Goal: Find specific page/section: Find specific page/section

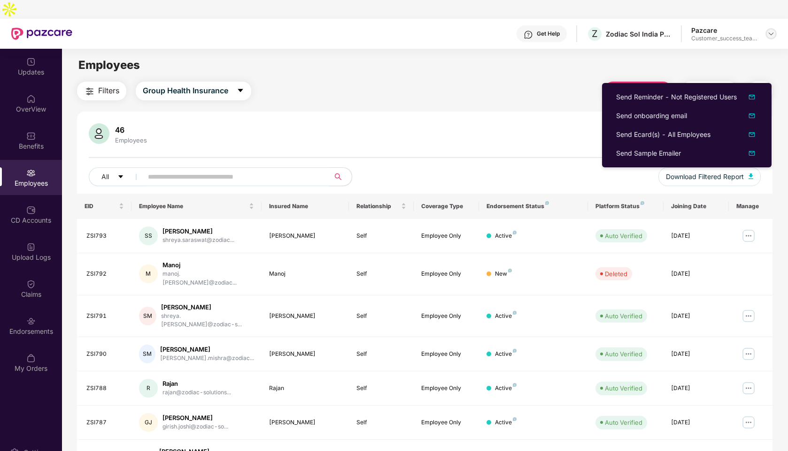
click at [767, 30] on img at bounding box center [771, 34] width 8 height 8
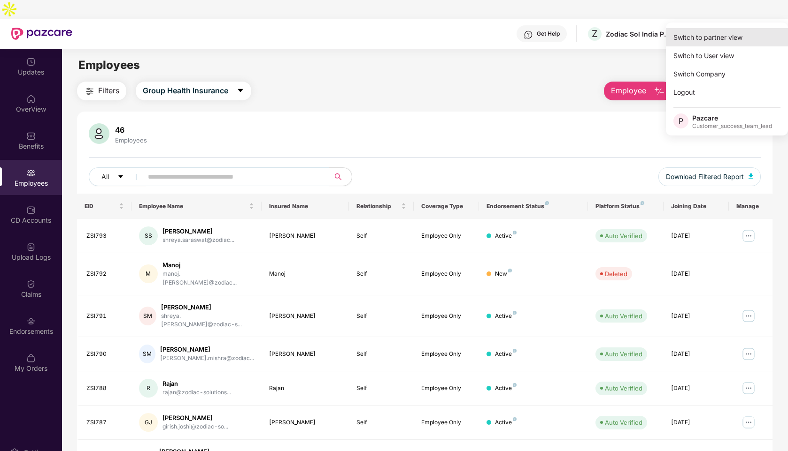
click at [703, 38] on div "Switch to partner view" at bounding box center [726, 37] width 122 height 18
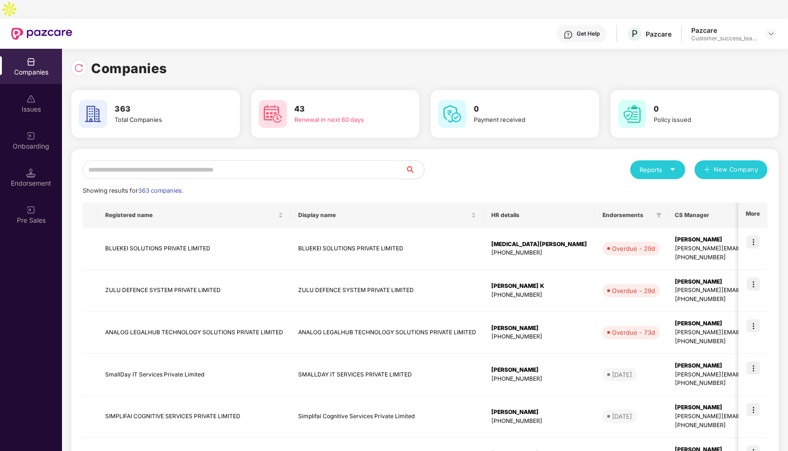
click at [182, 161] on input "text" at bounding box center [244, 170] width 322 height 19
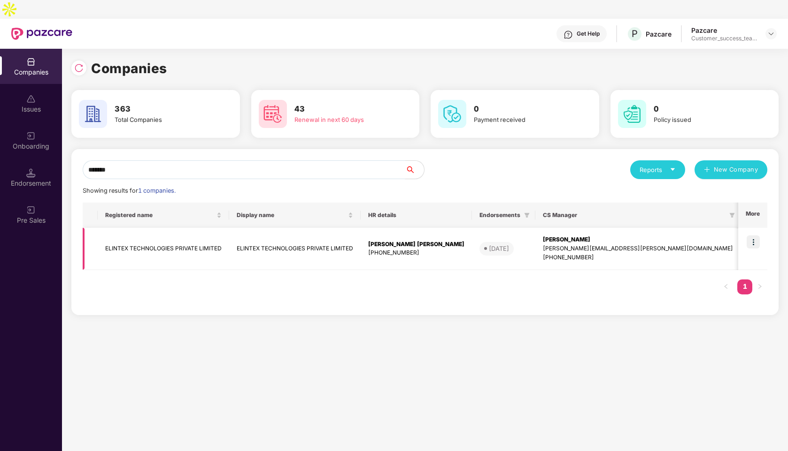
type input "*******"
click at [760, 228] on td at bounding box center [752, 249] width 29 height 42
click at [757, 236] on img at bounding box center [752, 242] width 13 height 13
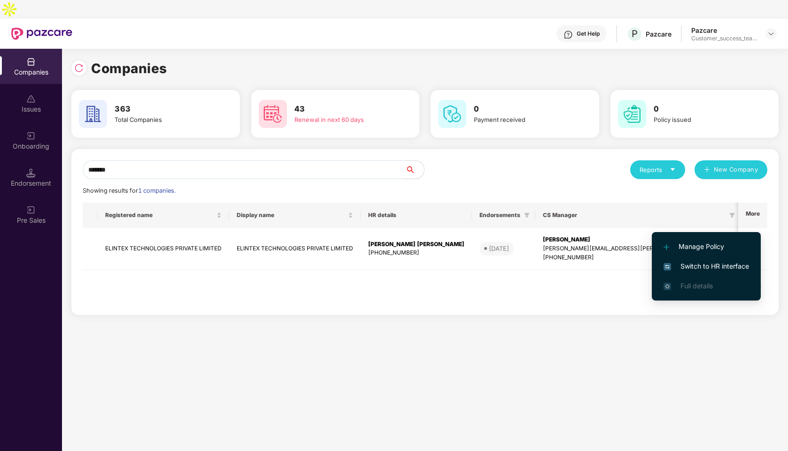
click at [694, 268] on span "Switch to HR interface" at bounding box center [705, 266] width 85 height 10
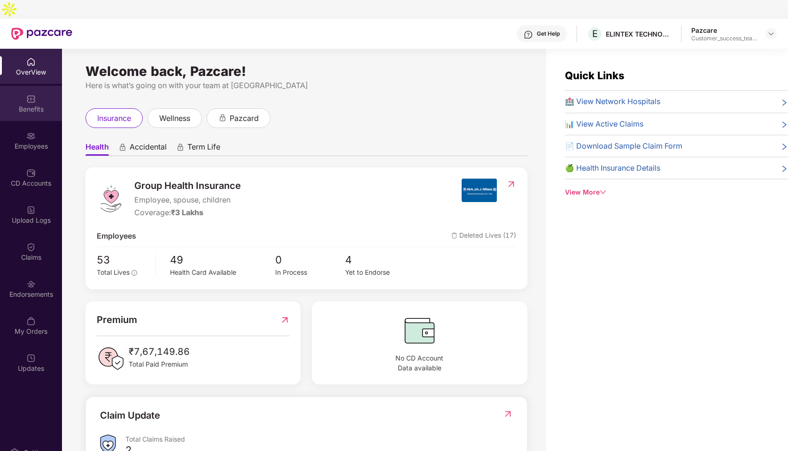
click at [34, 94] on img at bounding box center [30, 98] width 9 height 9
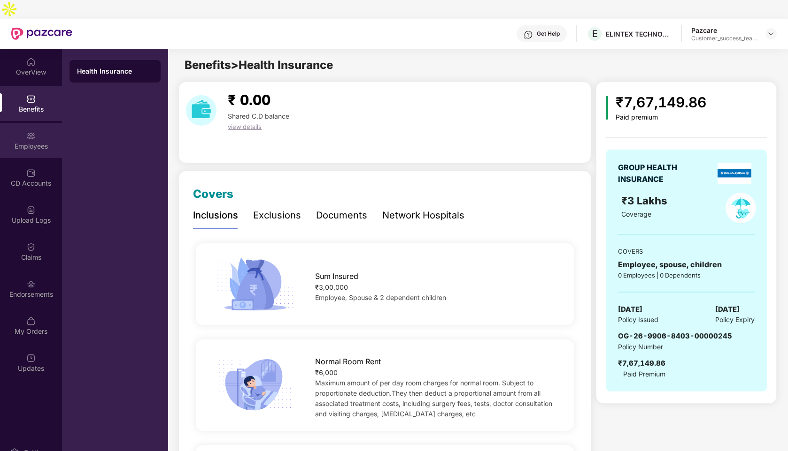
click at [37, 142] on div "Employees" at bounding box center [31, 146] width 62 height 9
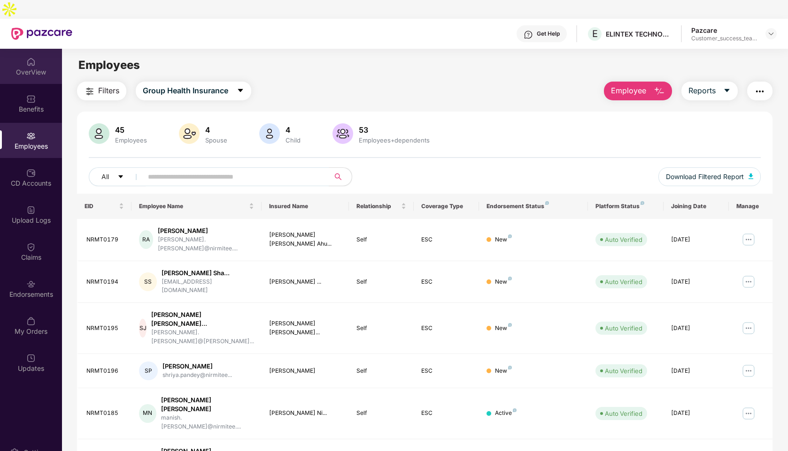
click at [31, 57] on img at bounding box center [30, 61] width 9 height 9
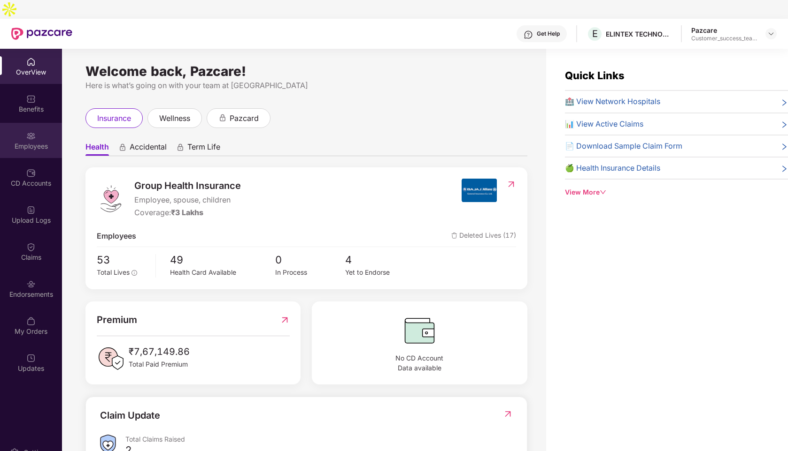
click at [23, 142] on div "Employees" at bounding box center [31, 146] width 62 height 9
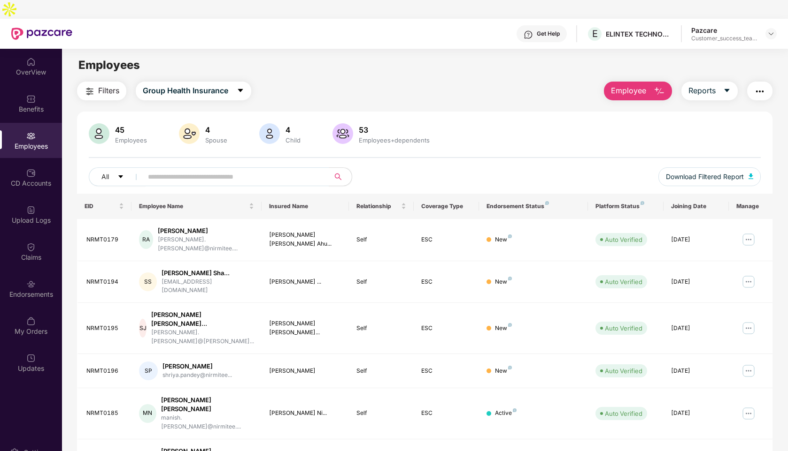
click at [97, 82] on button "Filters" at bounding box center [101, 91] width 49 height 19
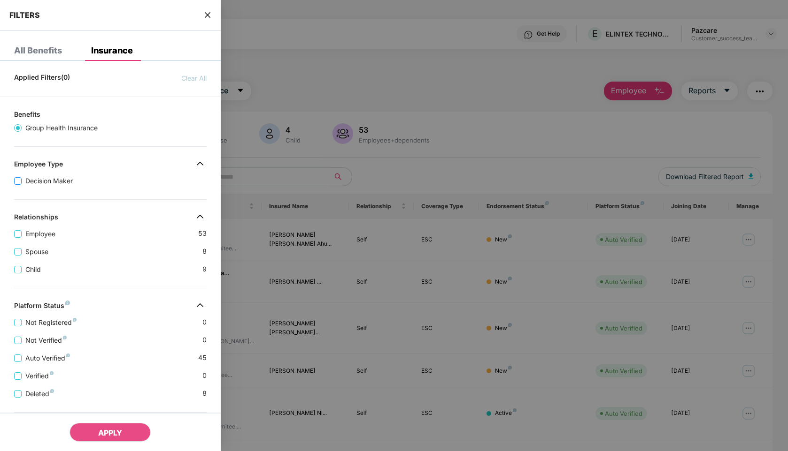
click at [46, 177] on span "Decision Maker" at bounding box center [49, 181] width 55 height 10
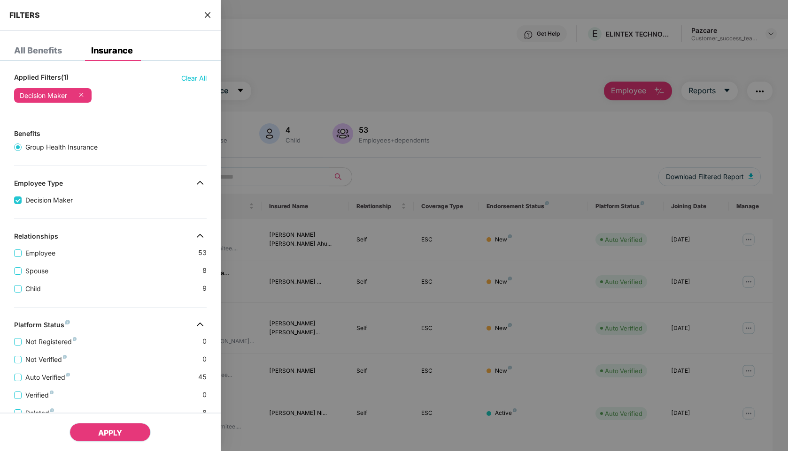
click at [105, 428] on span "APPLY" at bounding box center [110, 432] width 24 height 9
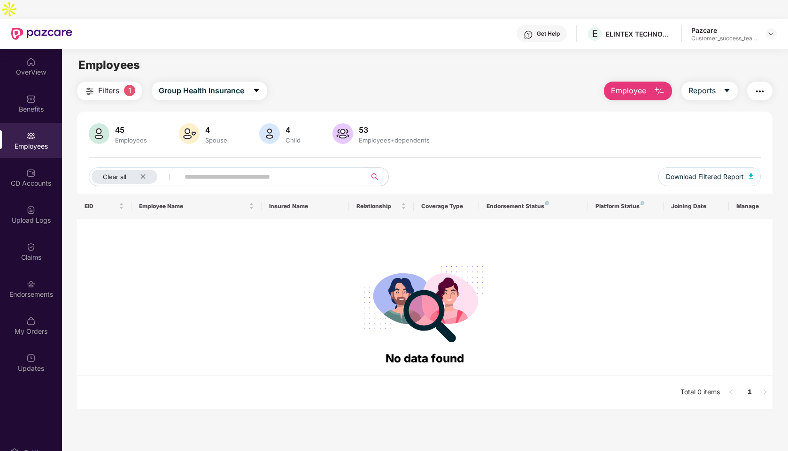
click at [116, 85] on span "Filters" at bounding box center [108, 91] width 21 height 12
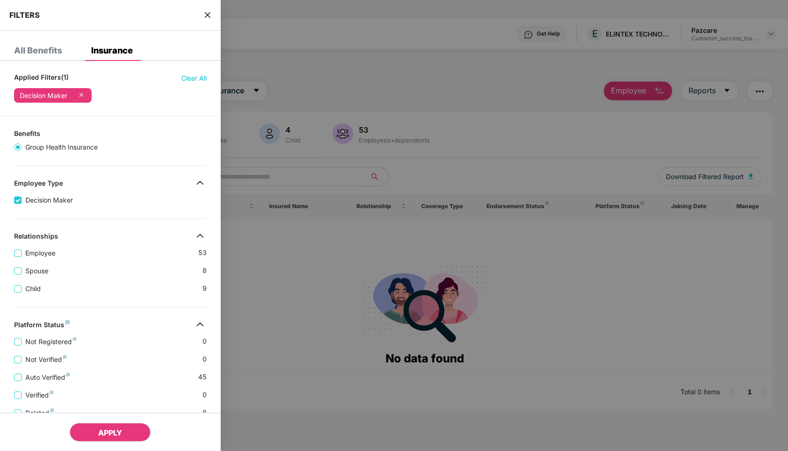
click at [122, 437] on span "APPLY" at bounding box center [110, 432] width 24 height 9
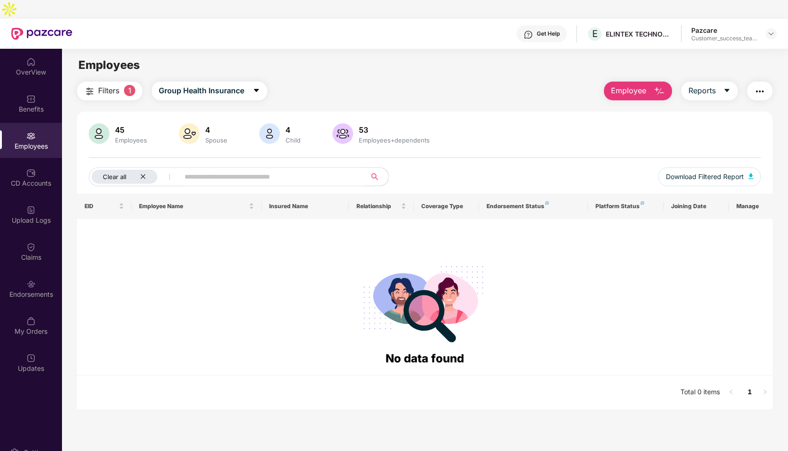
click at [141, 170] on div "Clear all" at bounding box center [125, 177] width 66 height 14
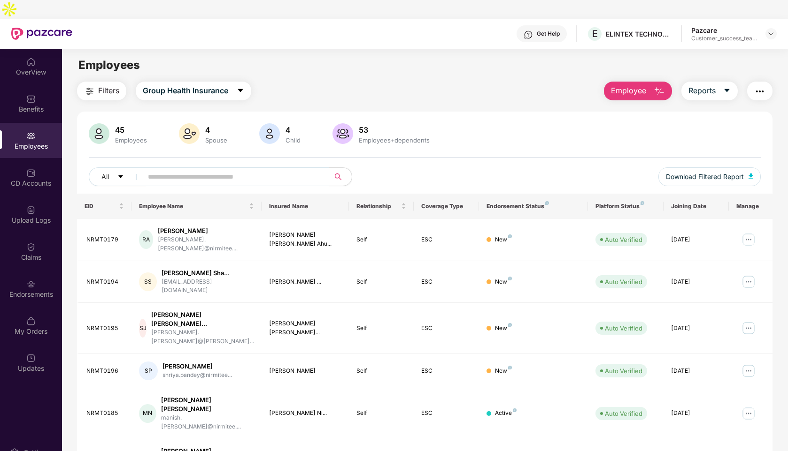
click at [228, 170] on input "text" at bounding box center [232, 177] width 168 height 14
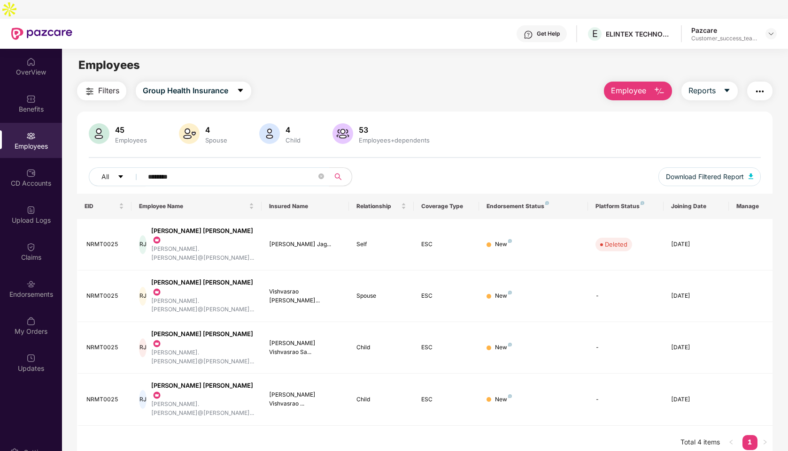
type input "********"
click at [28, 290] on div "Endorsements" at bounding box center [31, 294] width 62 height 9
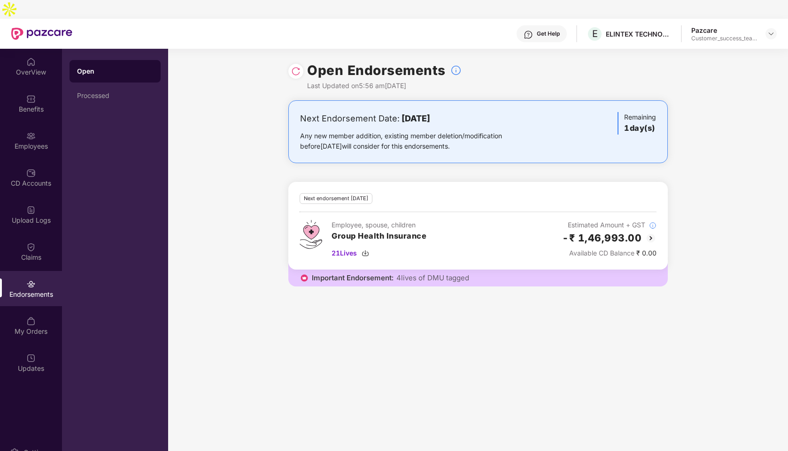
click at [649, 233] on img at bounding box center [650, 238] width 11 height 11
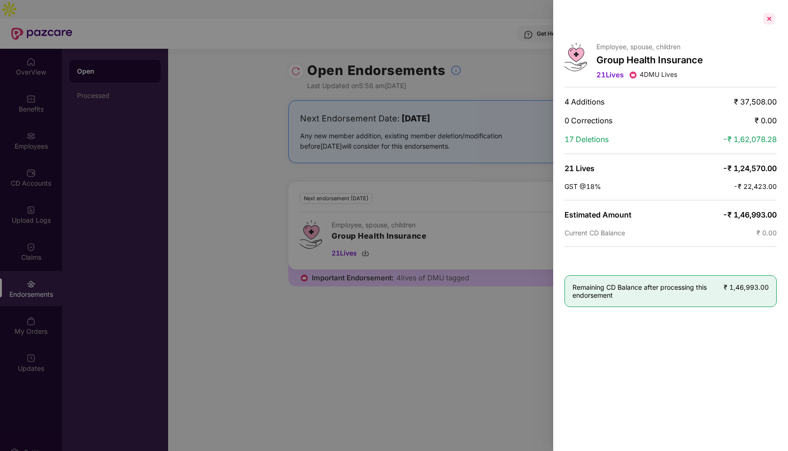
click at [765, 20] on div at bounding box center [768, 18] width 15 height 15
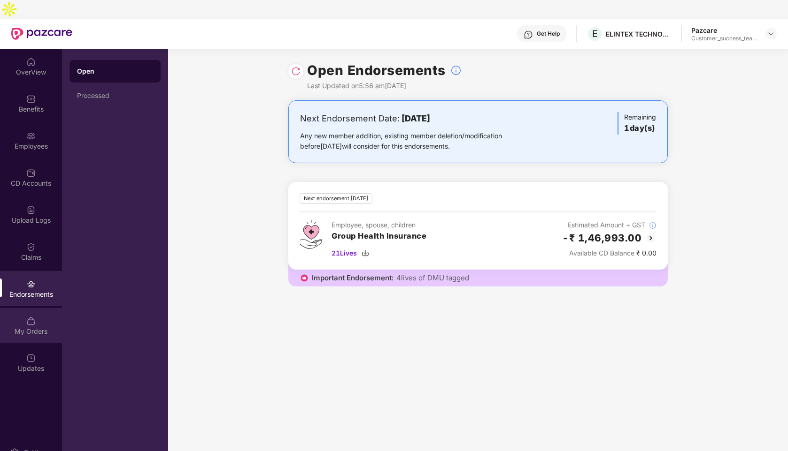
click at [34, 317] on img at bounding box center [30, 321] width 9 height 9
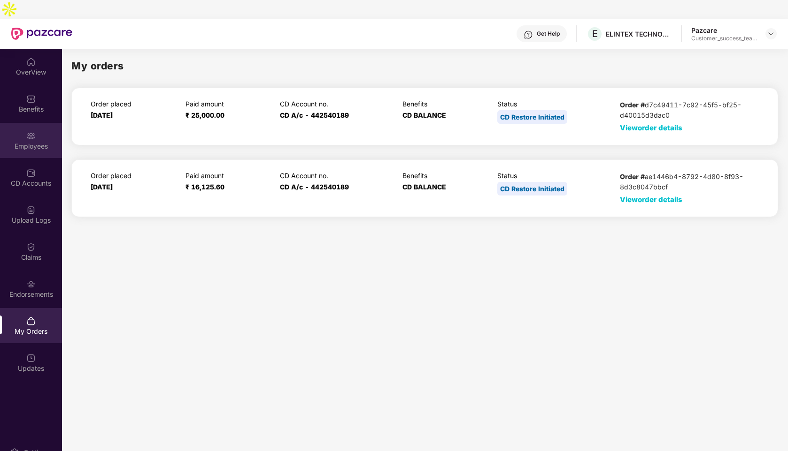
click at [26, 133] on div "Employees" at bounding box center [31, 140] width 62 height 35
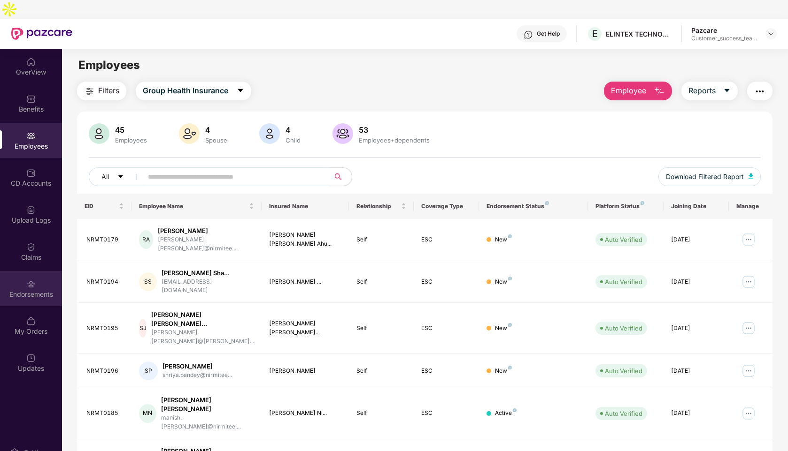
click at [32, 280] on img at bounding box center [30, 284] width 9 height 9
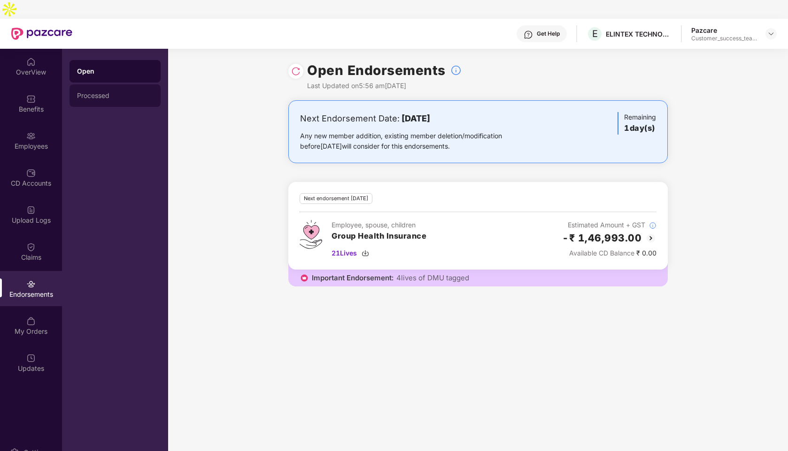
click at [103, 84] on div "Processed" at bounding box center [114, 95] width 91 height 23
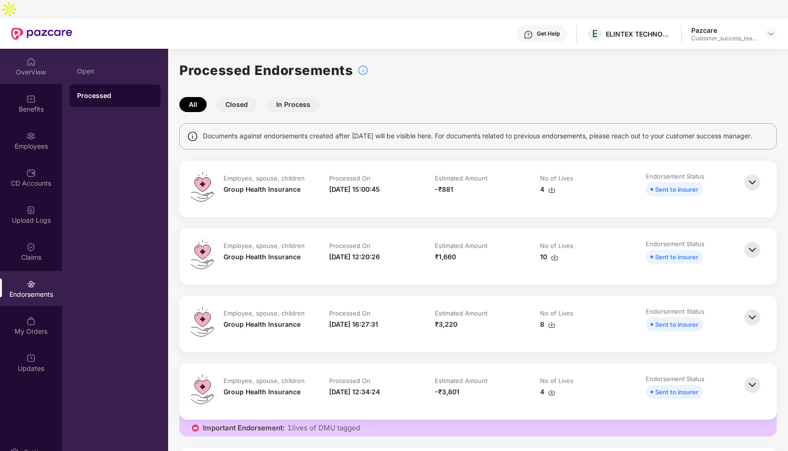
click at [31, 68] on div "OverView" at bounding box center [31, 72] width 62 height 9
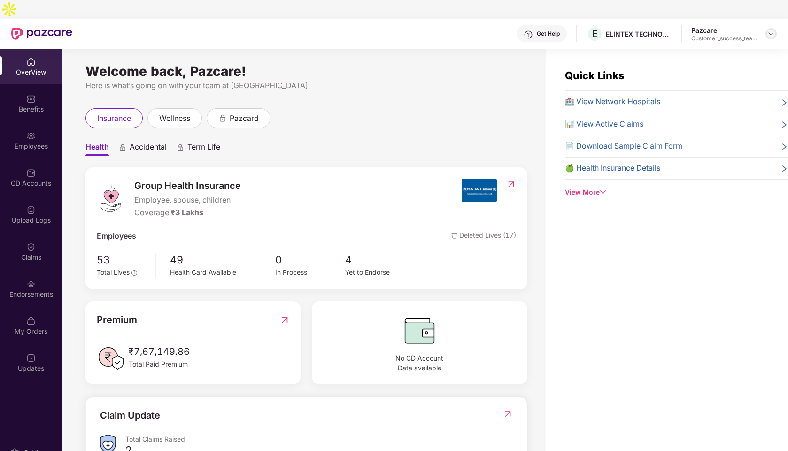
click at [773, 30] on img at bounding box center [771, 34] width 8 height 8
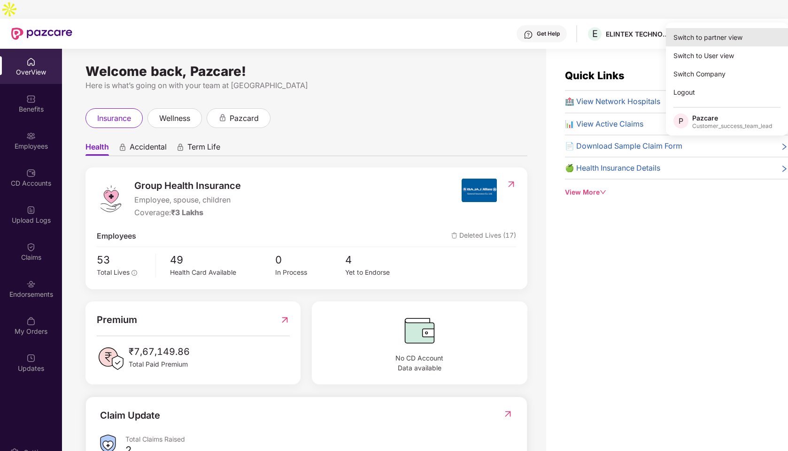
click at [725, 39] on div "Switch to partner view" at bounding box center [726, 37] width 122 height 18
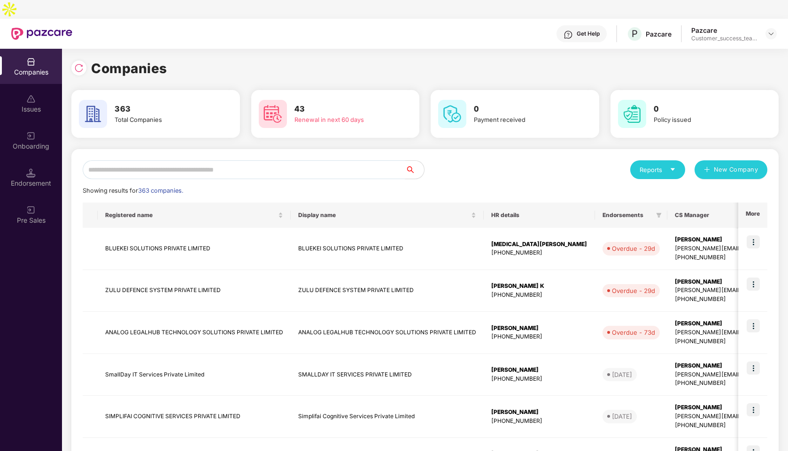
click at [277, 161] on input "text" at bounding box center [244, 170] width 322 height 19
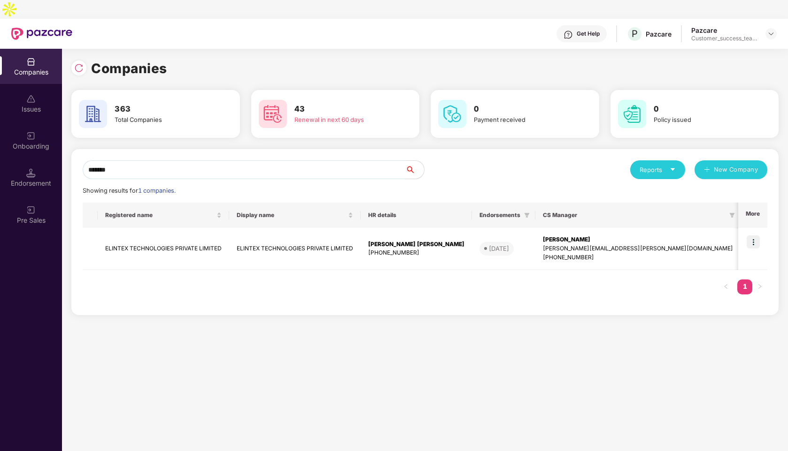
type input "*******"
